Goal: Task Accomplishment & Management: Manage account settings

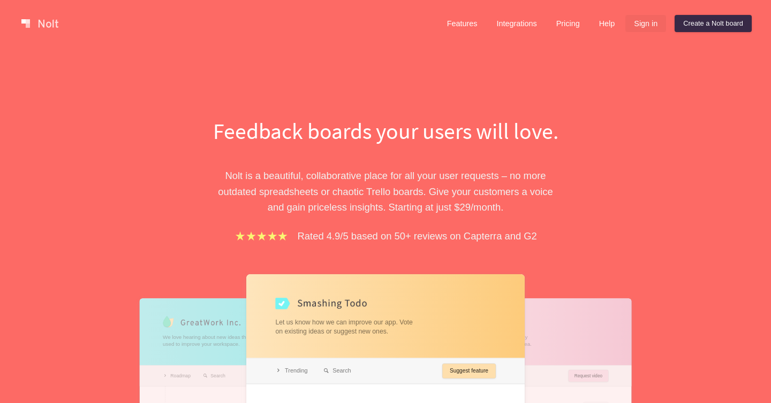
click at [656, 22] on link "Sign in" at bounding box center [645, 23] width 41 height 17
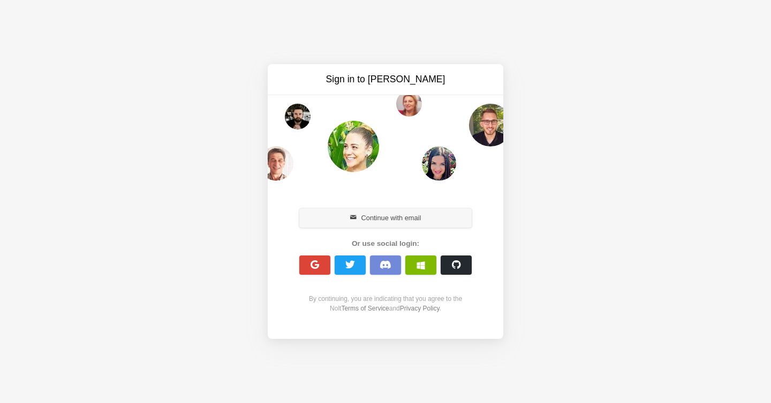
click at [375, 220] on button "Continue with email" at bounding box center [385, 218] width 172 height 19
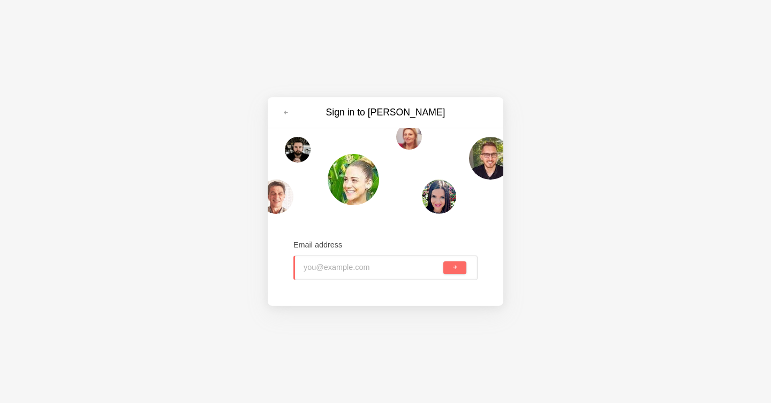
click at [345, 266] on input "email" at bounding box center [372, 268] width 138 height 24
type input "[PERSON_NAME]"
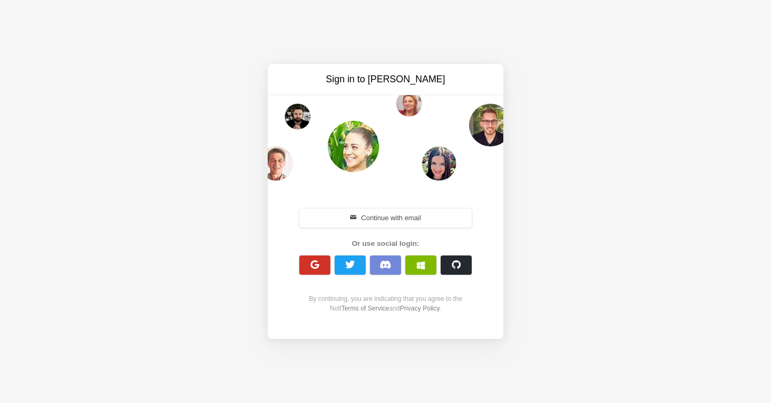
click at [317, 261] on span "button" at bounding box center [315, 265] width 10 height 10
